Goal: Task Accomplishment & Management: Use online tool/utility

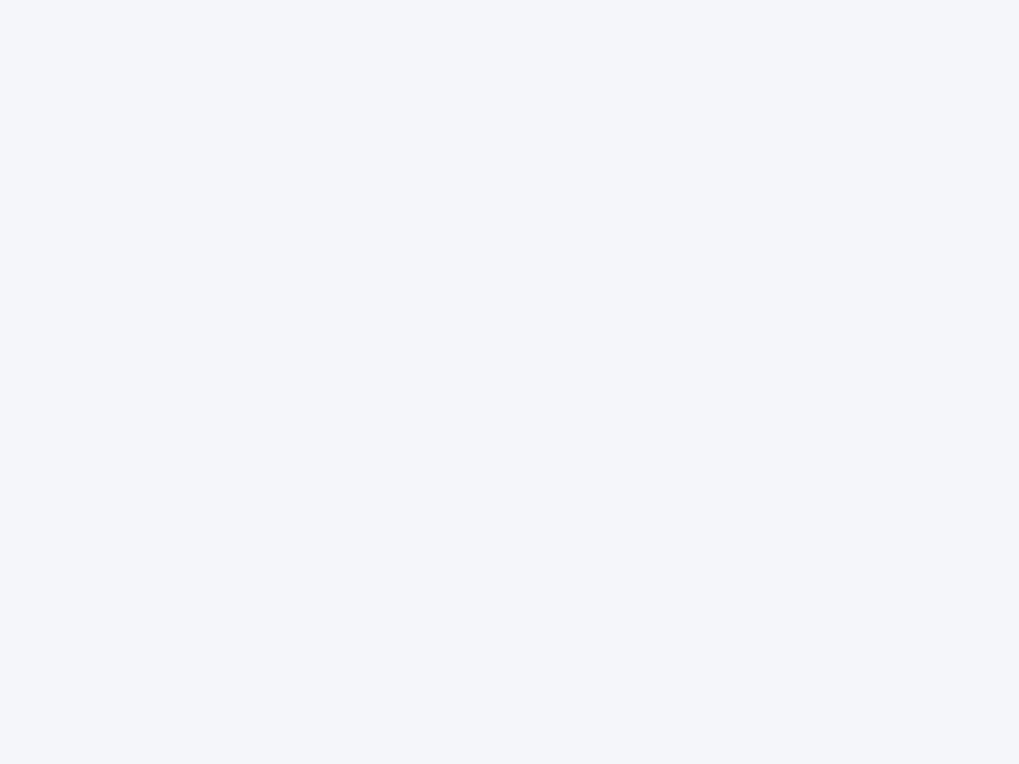
click at [510, 382] on div at bounding box center [509, 382] width 1019 height 764
